Goal: Check status: Check status

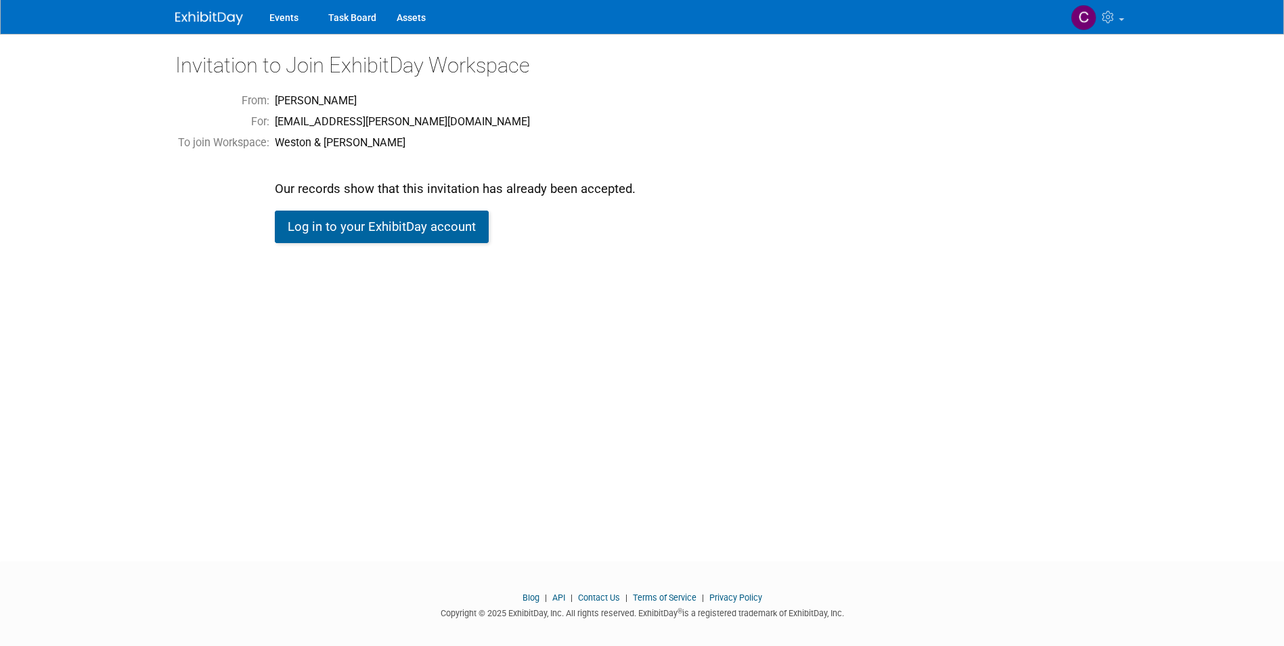
click at [372, 223] on link "Log in to your ExhibitDay account" at bounding box center [382, 227] width 214 height 32
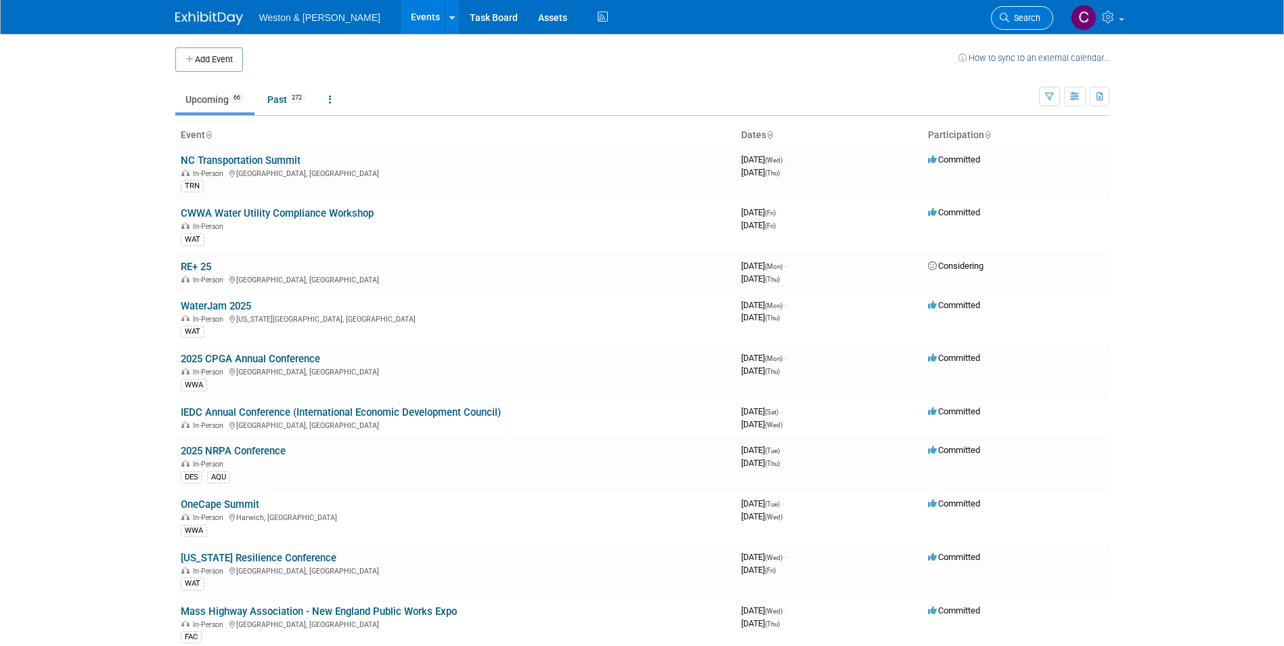
click at [1016, 19] on span "Search" at bounding box center [1024, 18] width 31 height 10
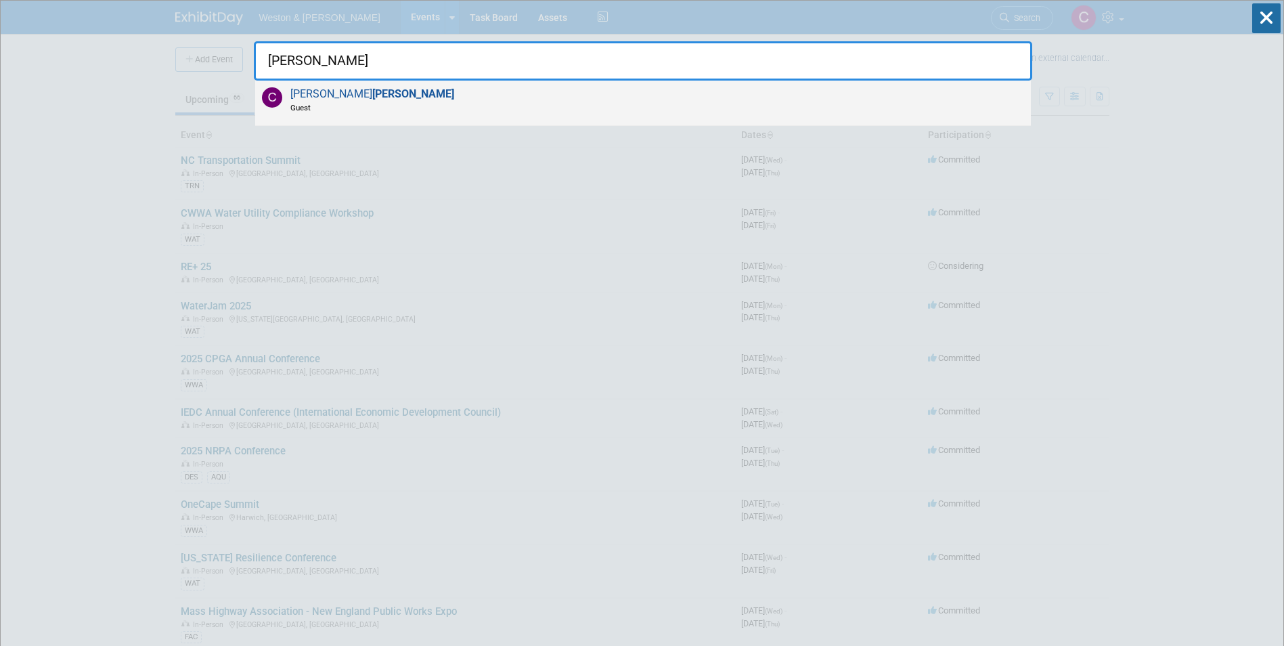
type input "[PERSON_NAME]"
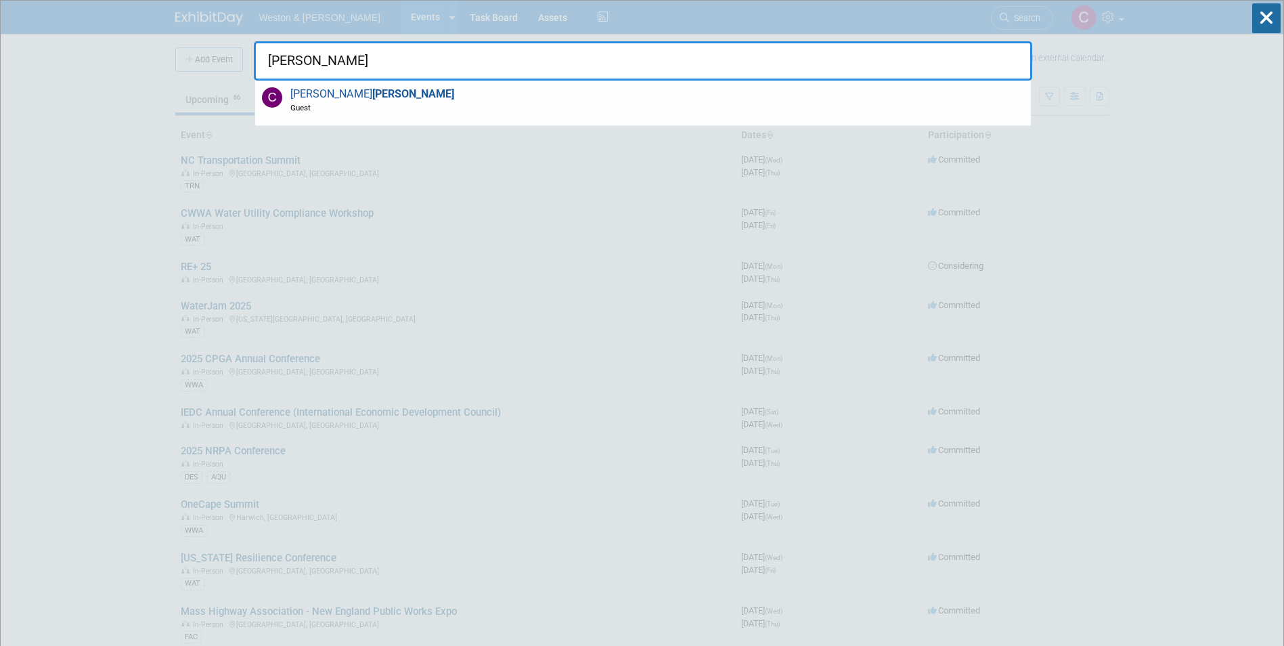
click at [372, 93] on strong "[PERSON_NAME]" at bounding box center [413, 93] width 82 height 13
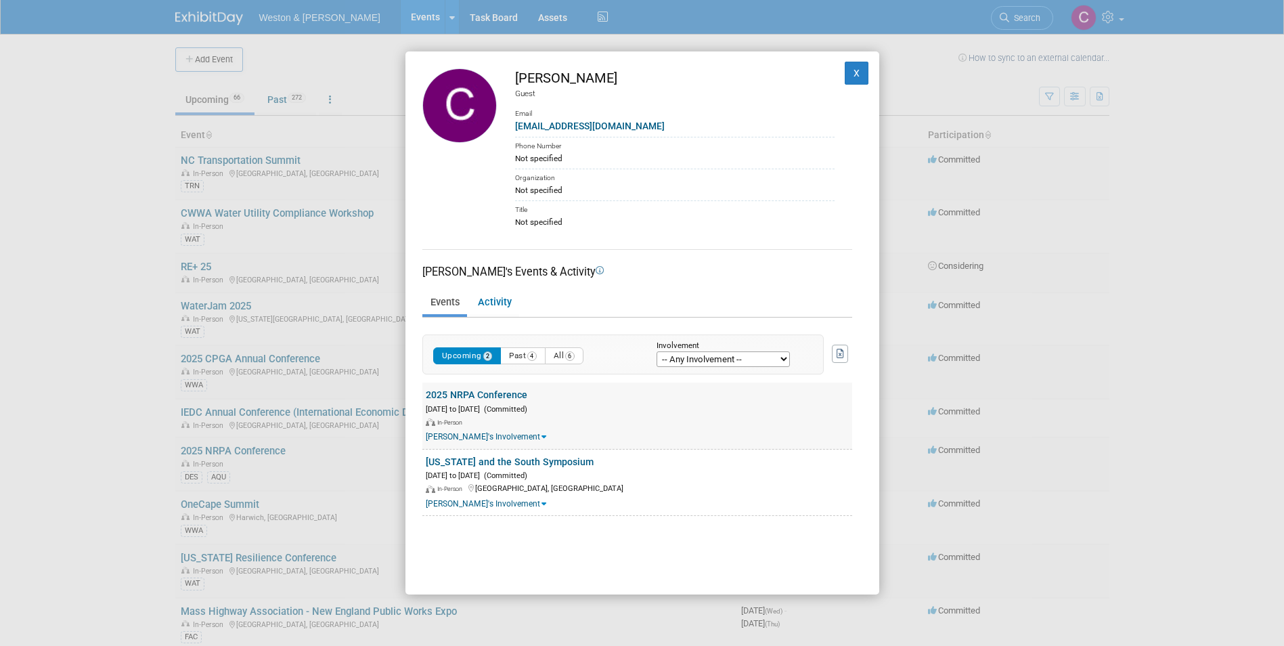
click at [471, 396] on link "2025 NRPA Conference" at bounding box center [477, 394] width 102 height 11
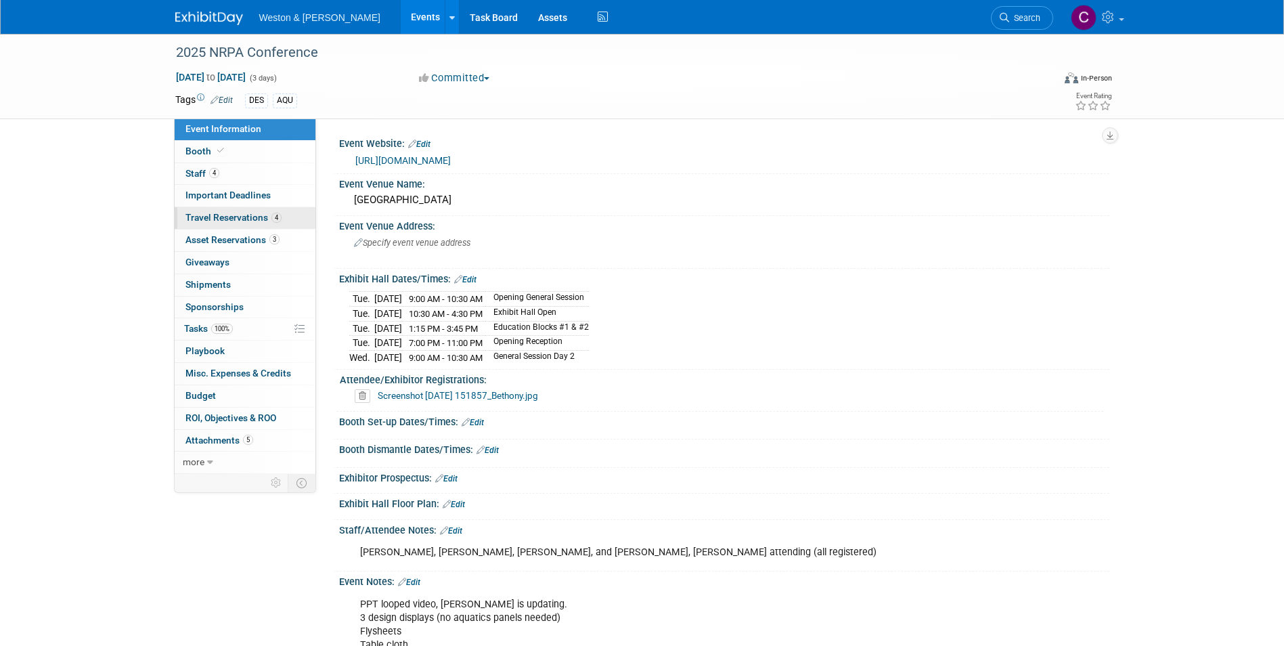
click at [246, 219] on span "Travel Reservations 4" at bounding box center [234, 217] width 96 height 11
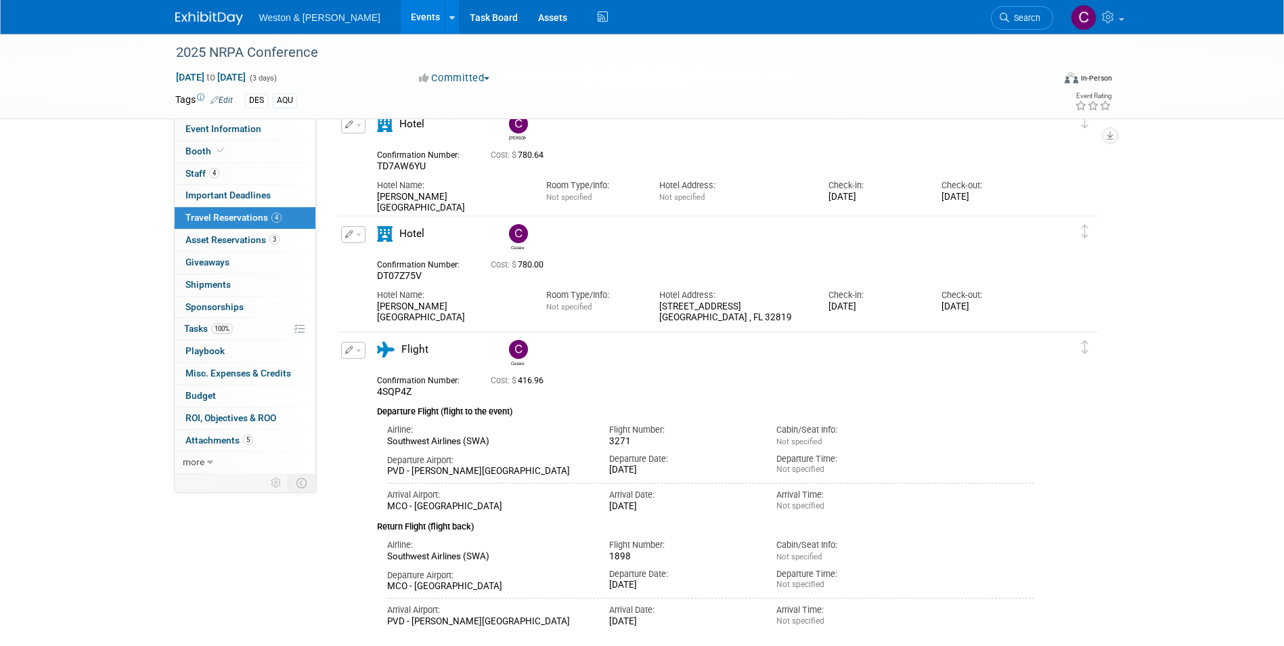
scroll to position [339, 0]
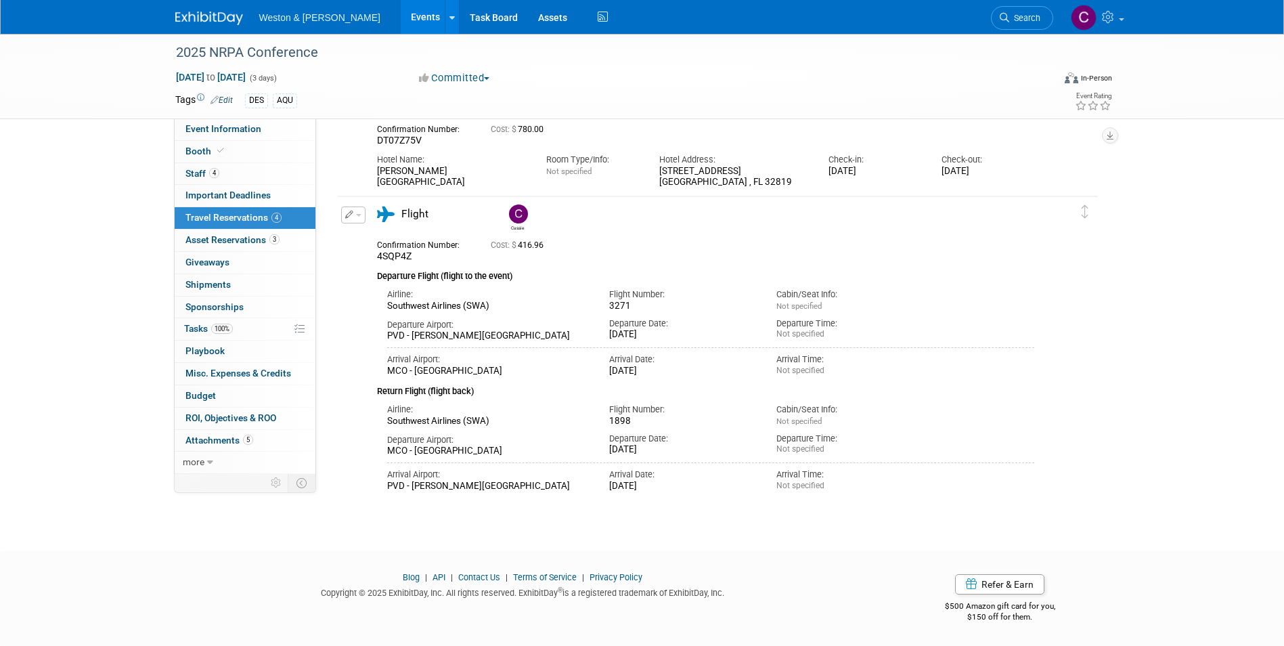
click at [880, 501] on div "2025 NRPA Conference Sep 16, 2025 to Sep 18, 2025 (3 days) Sep 16, 2025 to Sep …" at bounding box center [642, 110] width 1284 height 831
drag, startPoint x: 858, startPoint y: 487, endPoint x: 377, endPoint y: 251, distance: 535.6
click at [377, 251] on div "Confirmation Number: 4SQP4Z Cost: $ 416.96 Departure Flight (flight to the even…" at bounding box center [706, 363] width 658 height 258
copy div "Confirmation Number: 4SQP4Z Cost: $ 416.96 Departure Flight (flight to the even…"
